Goal: Task Accomplishment & Management: Manage account settings

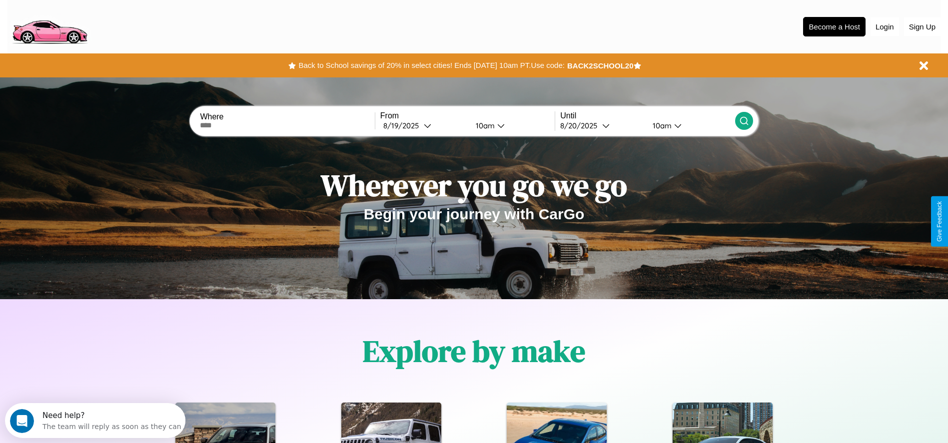
scroll to position [207, 0]
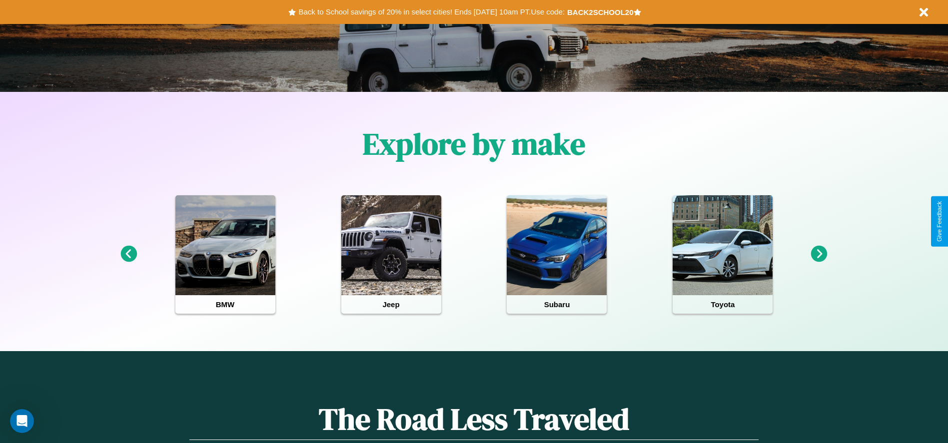
click at [819, 254] on icon at bounding box center [819, 254] width 16 height 16
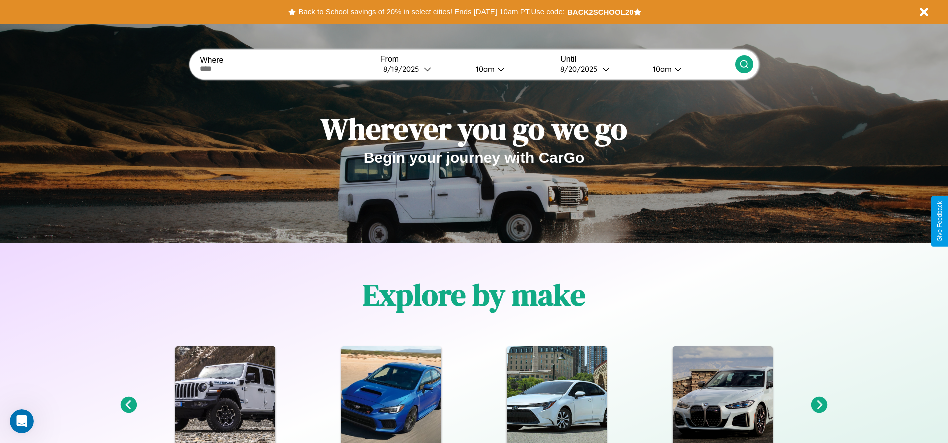
scroll to position [0, 0]
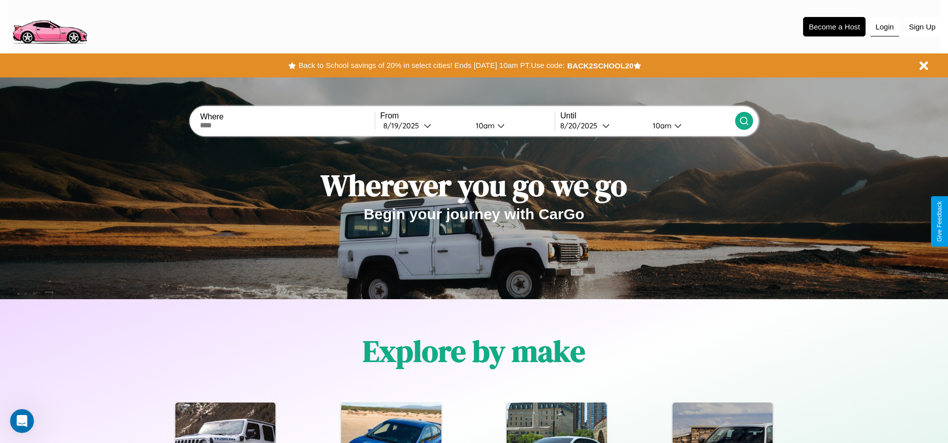
click at [885, 26] on button "Login" at bounding box center [885, 26] width 28 height 19
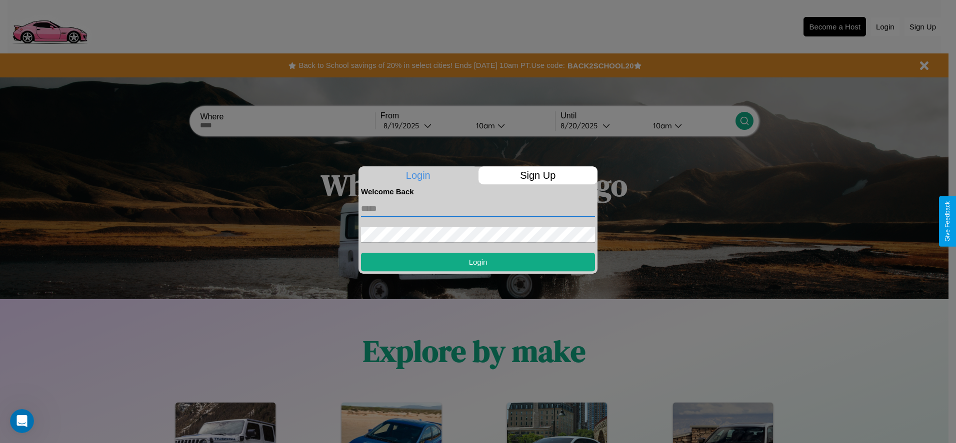
click at [478, 208] on input "text" at bounding box center [478, 209] width 234 height 16
type input "**********"
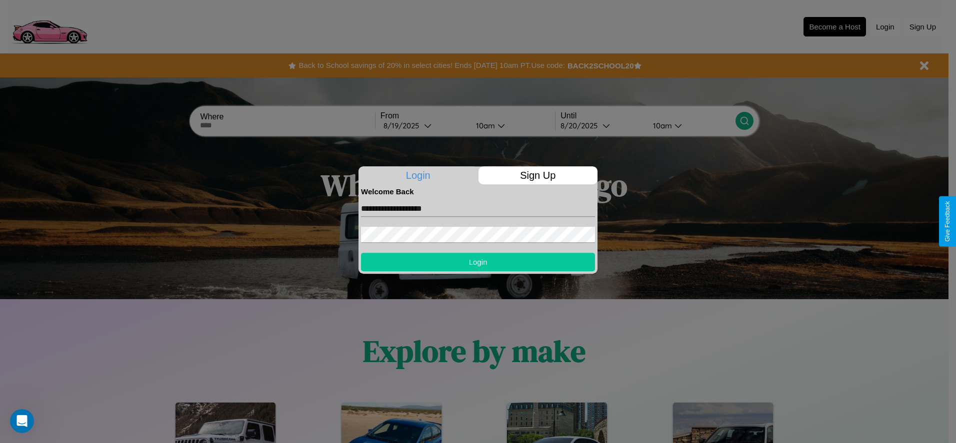
click at [478, 262] on button "Login" at bounding box center [478, 262] width 234 height 18
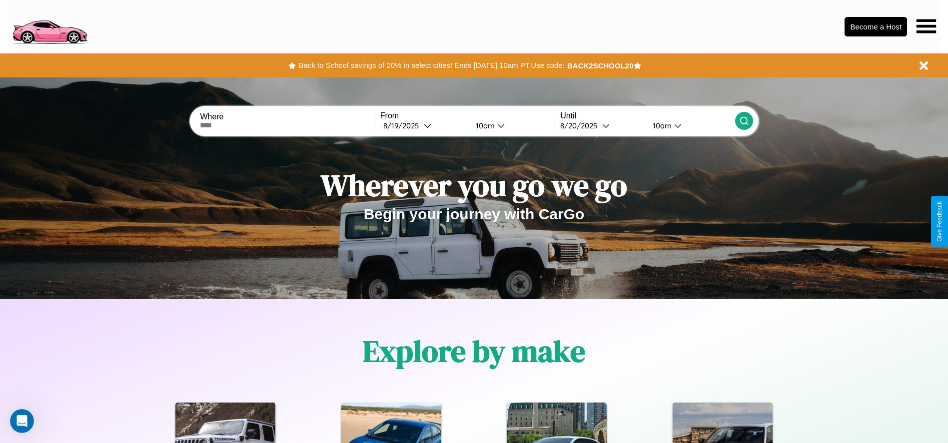
click at [926, 26] on icon at bounding box center [926, 26] width 19 height 14
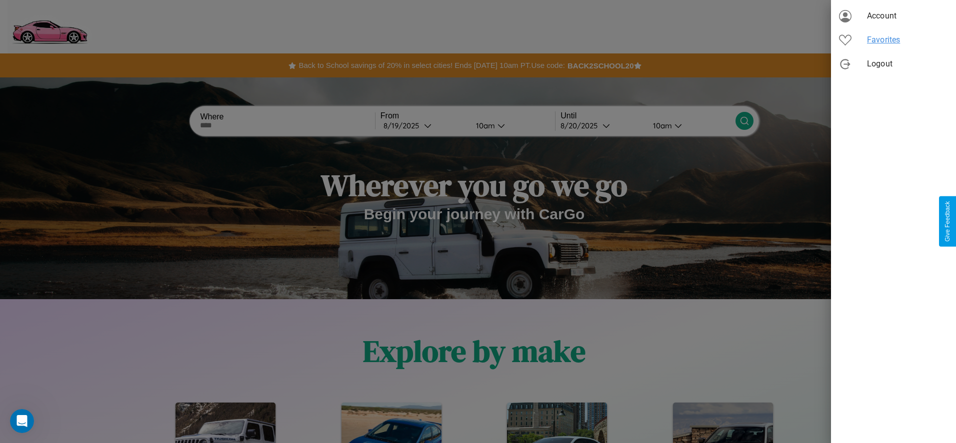
click at [893, 40] on span "Favorites" at bounding box center [907, 40] width 81 height 12
